Goal: Find specific page/section: Find specific page/section

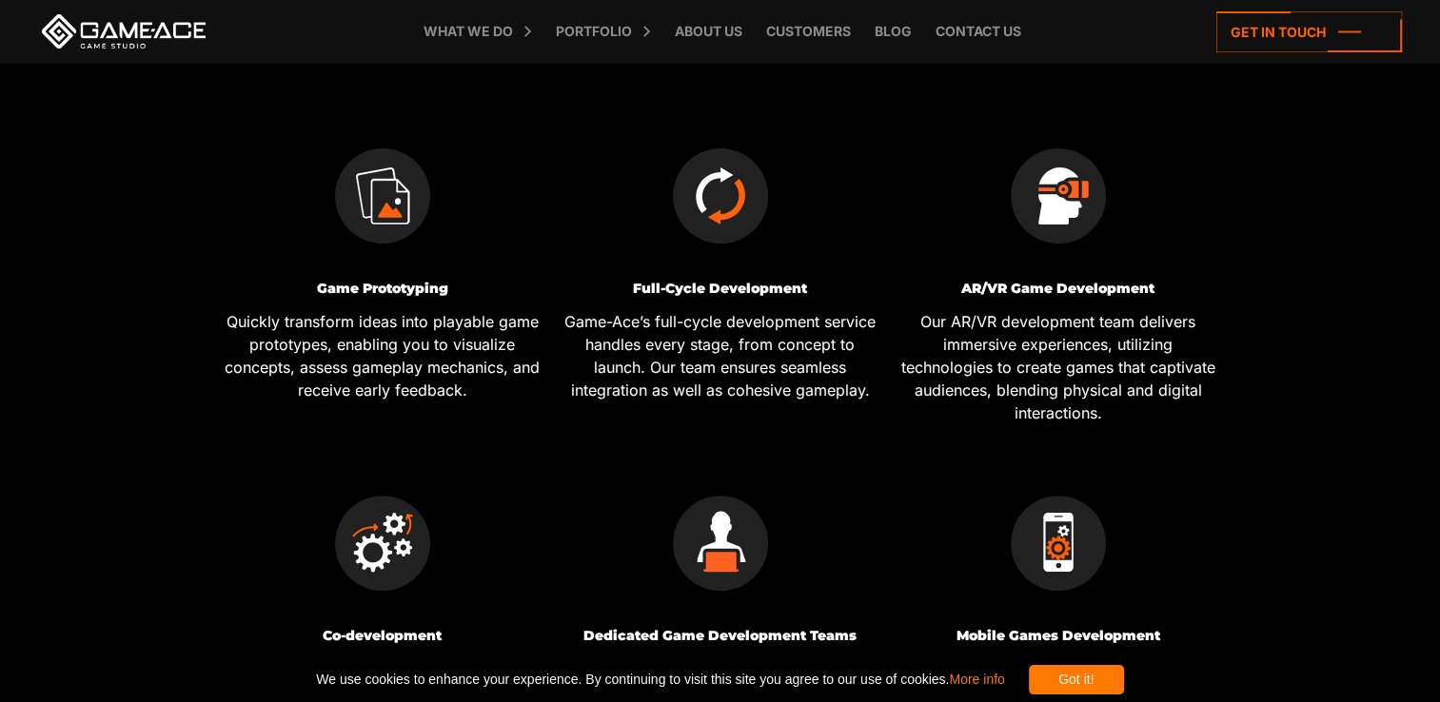
scroll to position [571, 0]
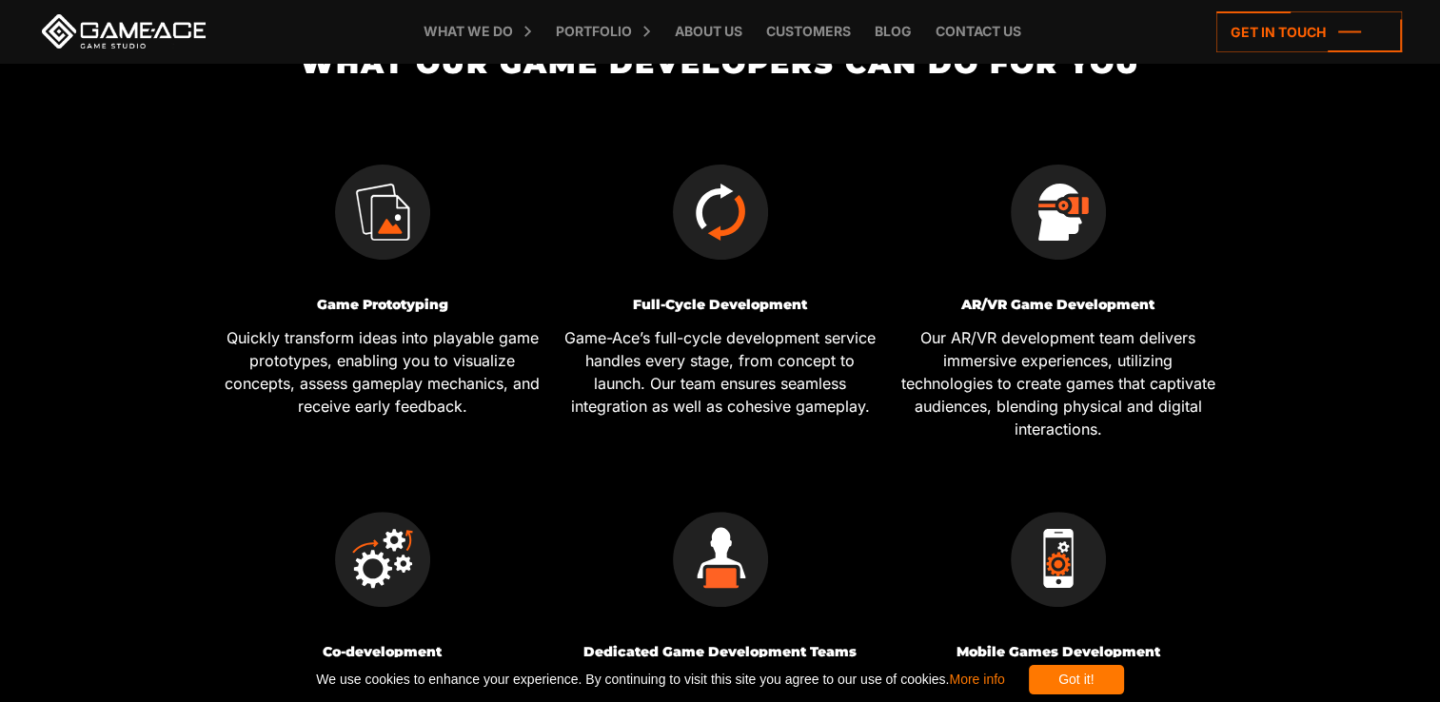
click at [713, 219] on img at bounding box center [720, 212] width 95 height 95
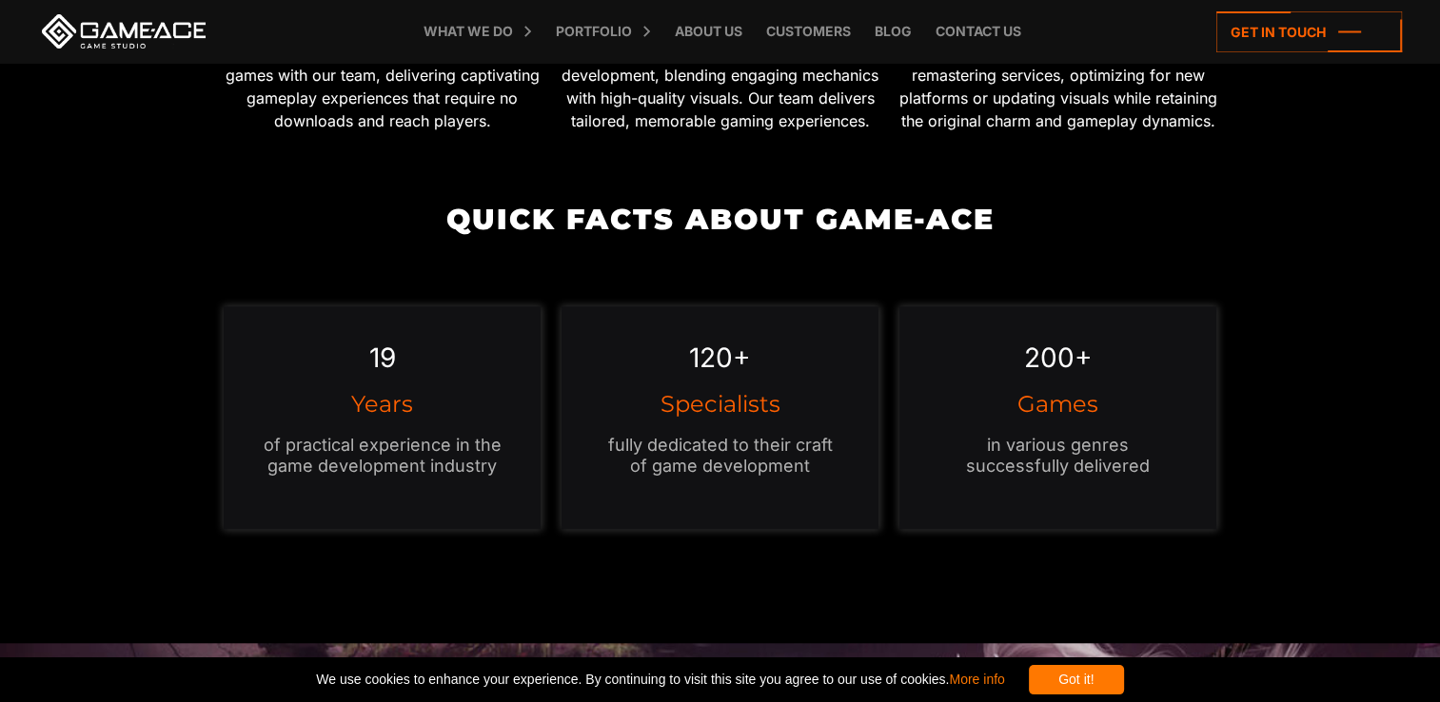
scroll to position [1599, 0]
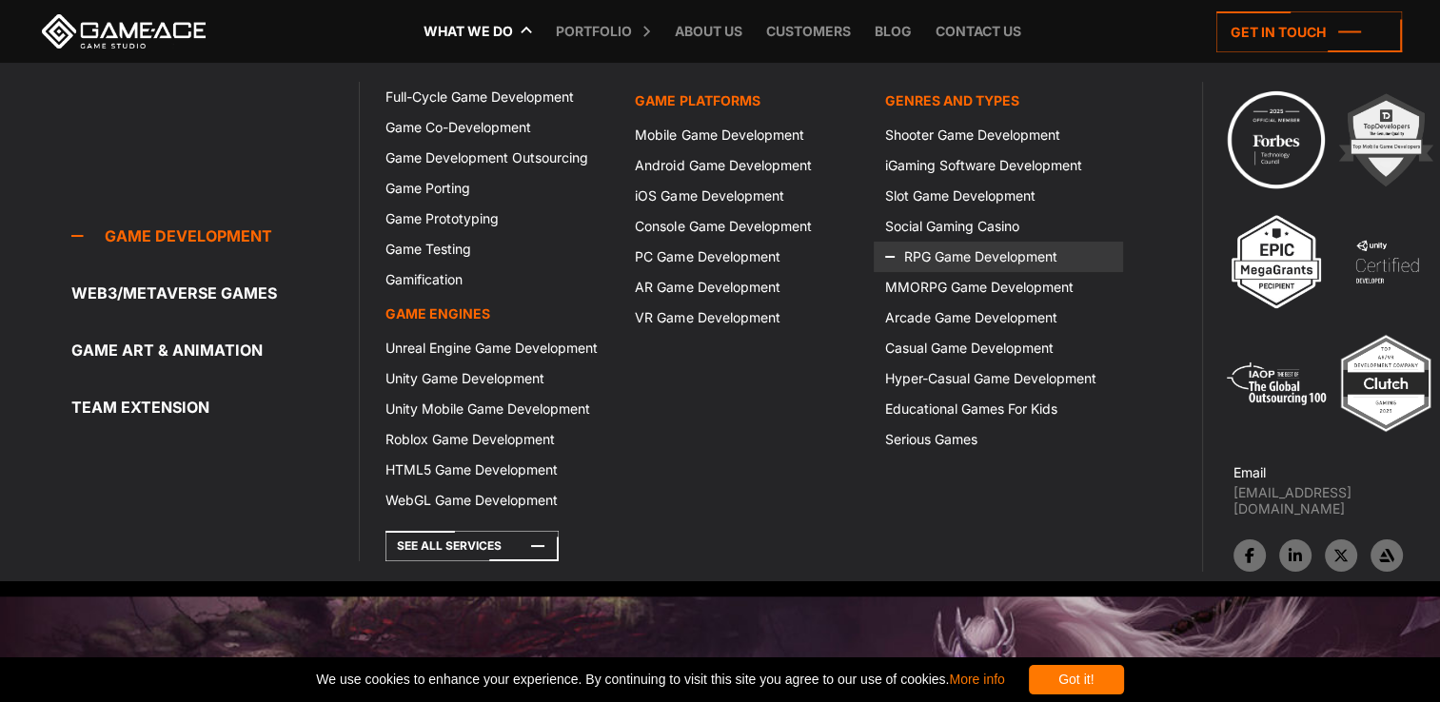
click at [940, 259] on link "RPG Game Development" at bounding box center [998, 257] width 249 height 30
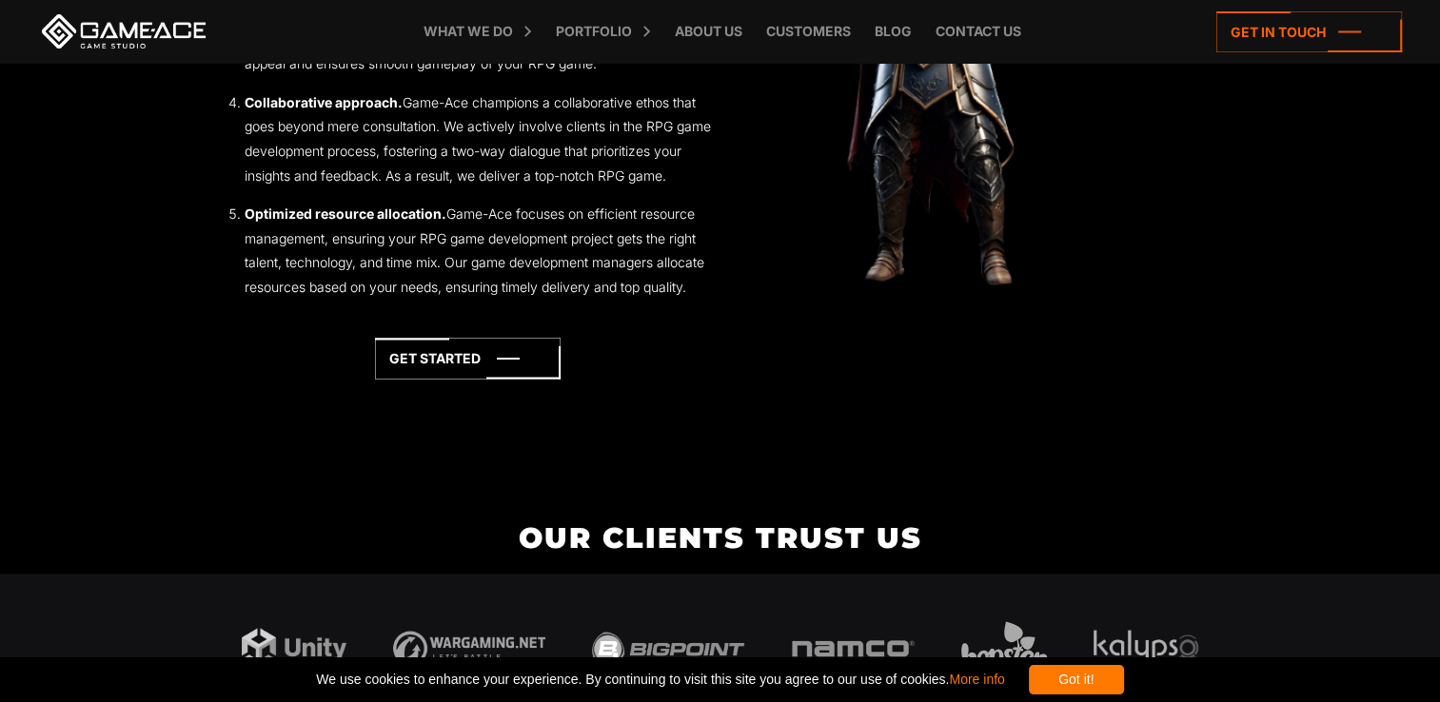
scroll to position [3198, 0]
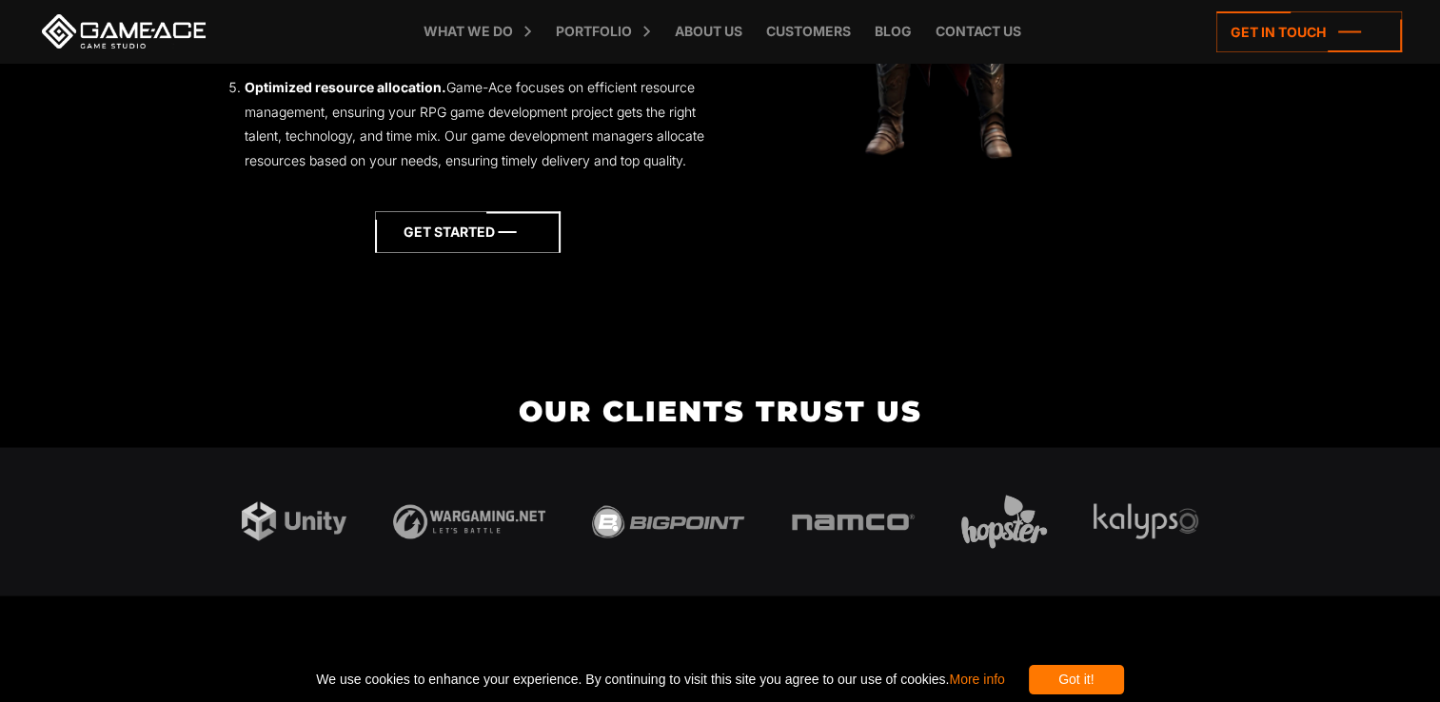
click at [450, 243] on icon at bounding box center [468, 231] width 186 height 41
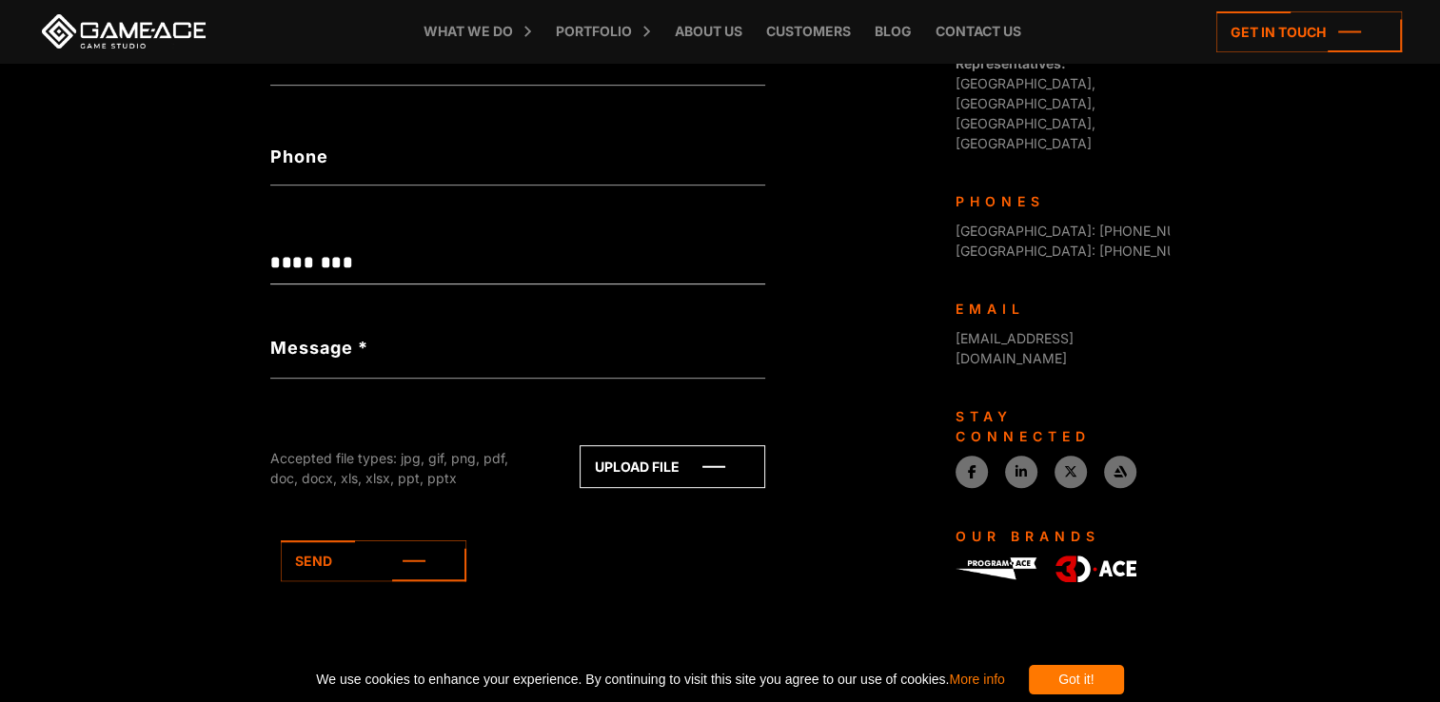
scroll to position [763, 0]
